Goal: Information Seeking & Learning: Learn about a topic

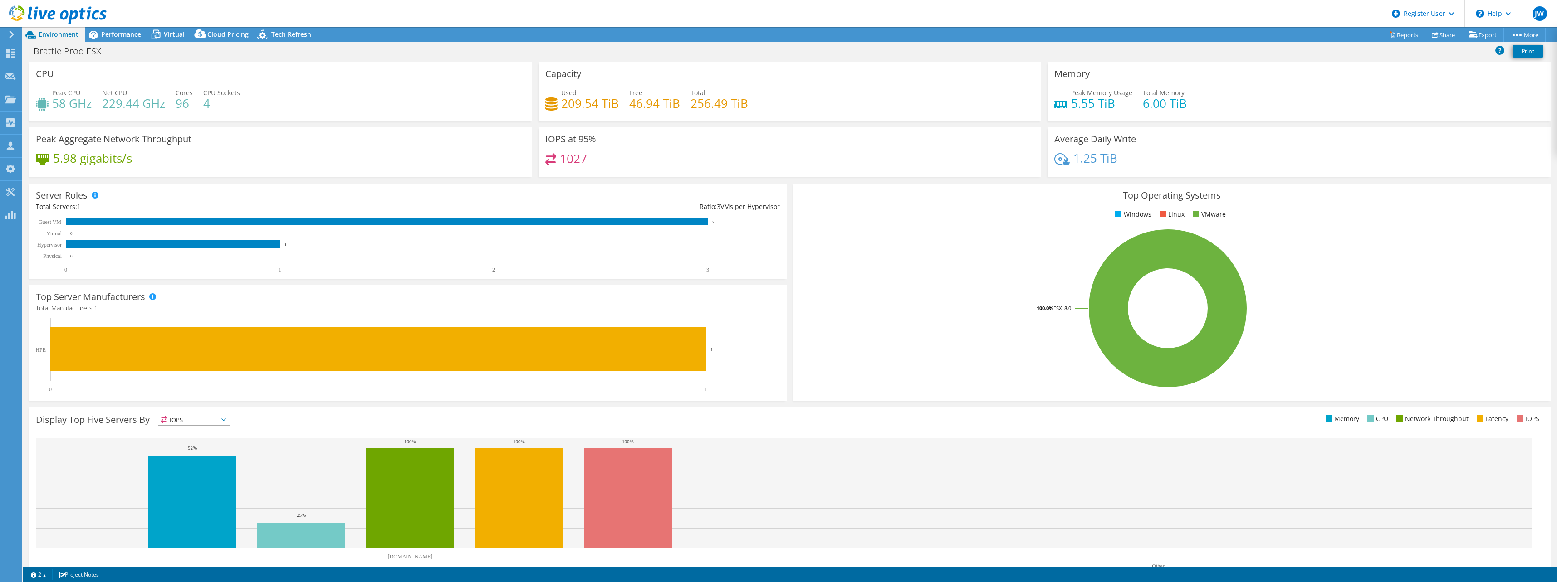
select select "USD"
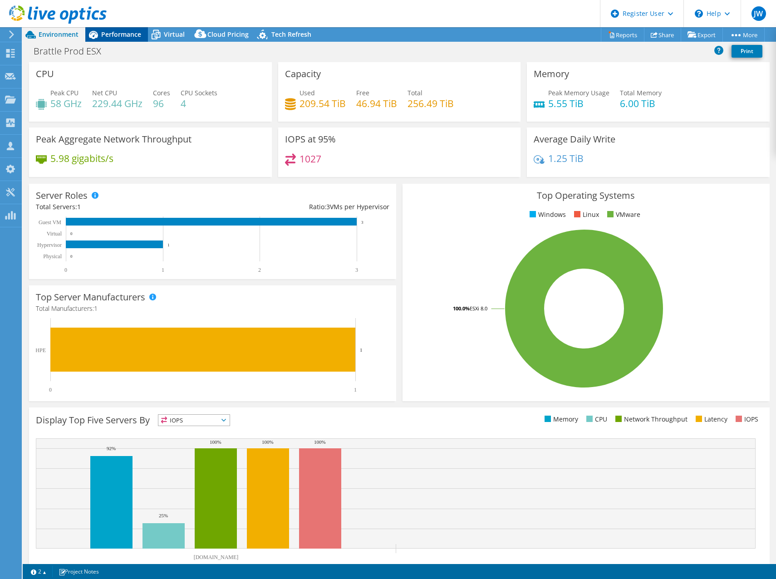
click at [129, 39] on div "Performance" at bounding box center [116, 34] width 63 height 15
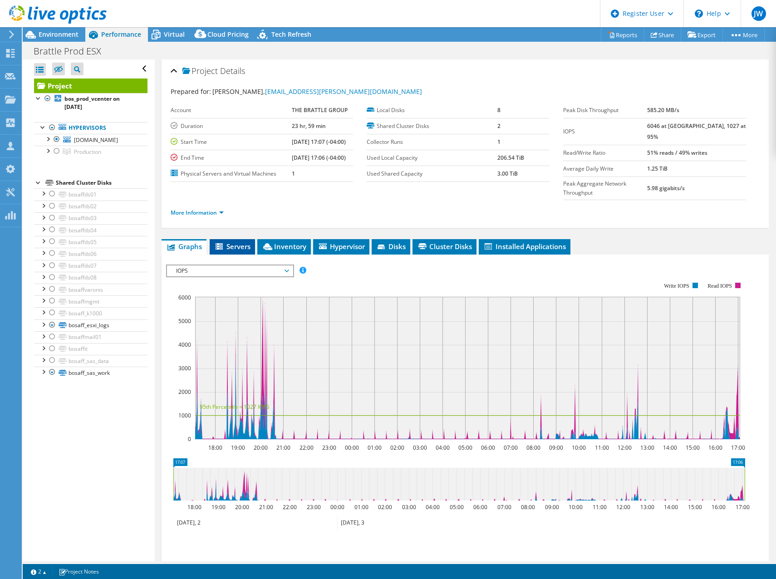
click at [236, 242] on span "Servers" at bounding box center [232, 246] width 36 height 9
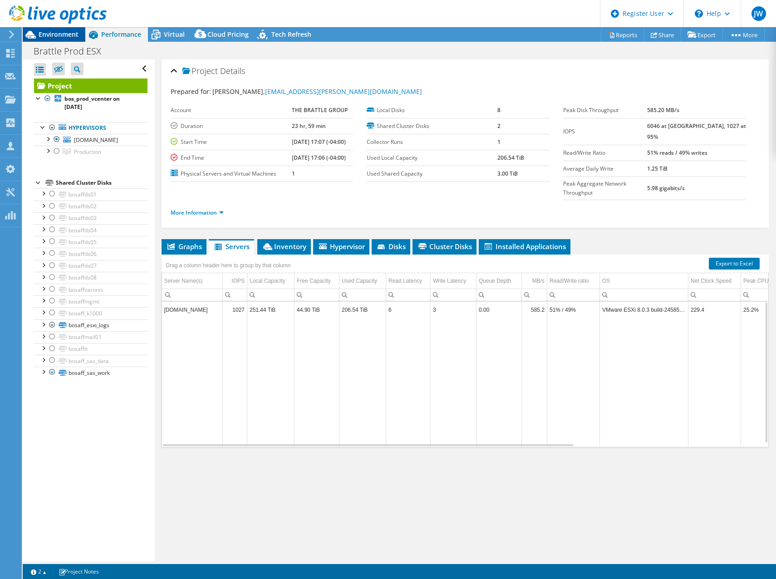
click at [49, 33] on span "Environment" at bounding box center [59, 34] width 40 height 9
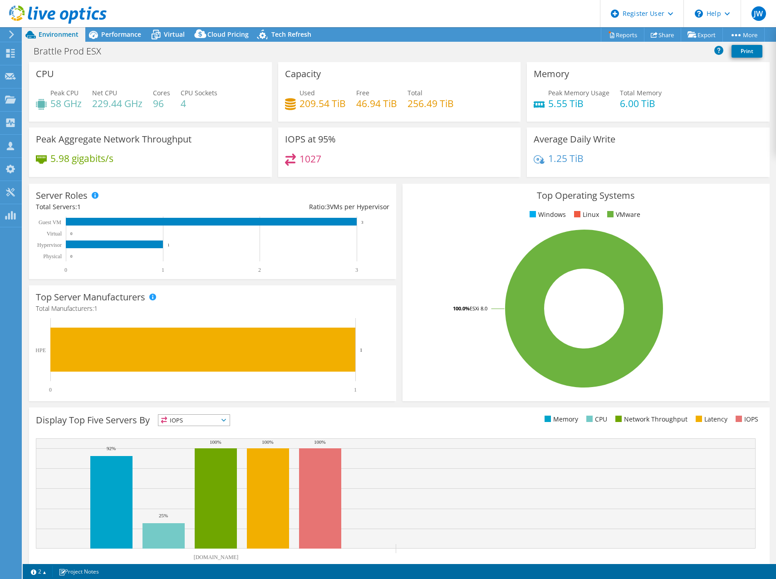
click at [719, 192] on h3 "Top Operating Systems" at bounding box center [585, 195] width 353 height 10
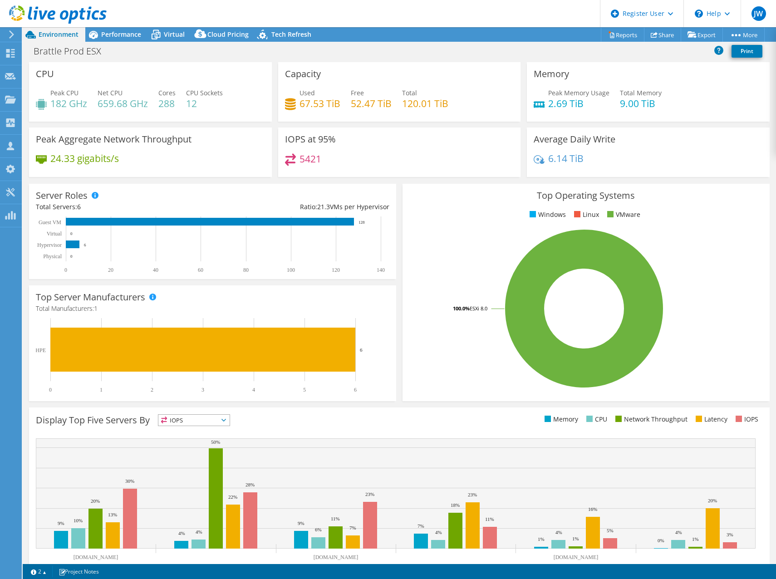
select select "USD"
